Goal: Task Accomplishment & Management: Manage account settings

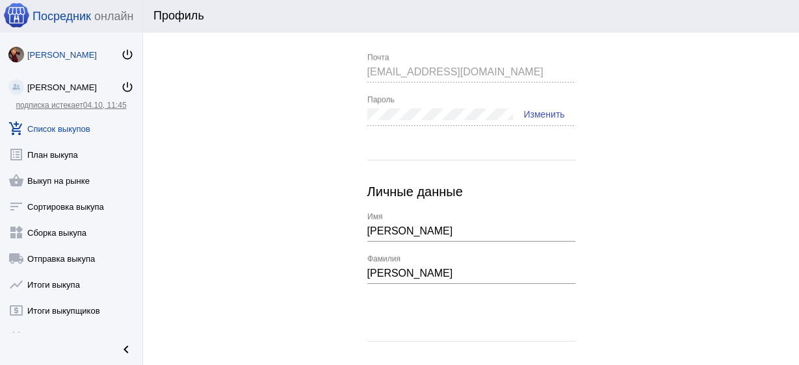
click at [68, 127] on link "add_shopping_cart Список выкупов" at bounding box center [71, 126] width 142 height 26
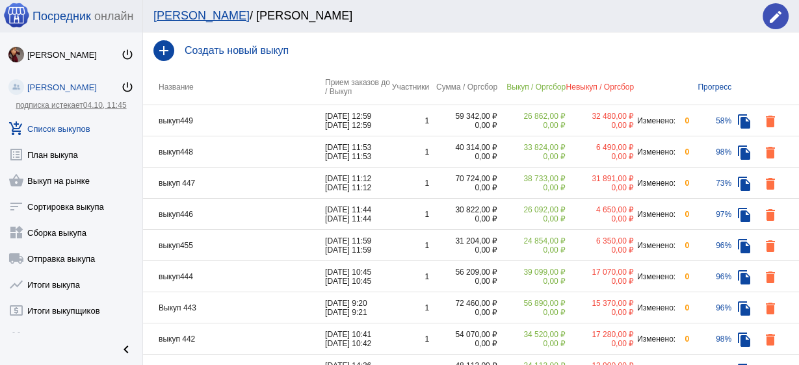
click at [233, 124] on td "выкуп449" at bounding box center [234, 120] width 182 height 31
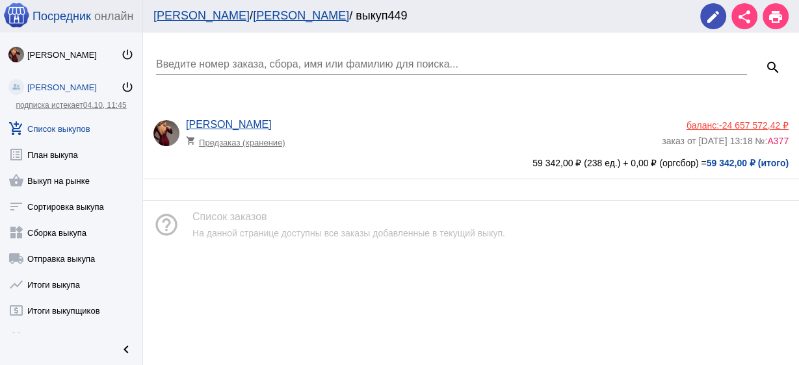
click at [405, 131] on app-delivery-type "shopping_cart Предзаказ (хранение)" at bounding box center [420, 139] width 469 height 17
